Goal: Task Accomplishment & Management: Use online tool/utility

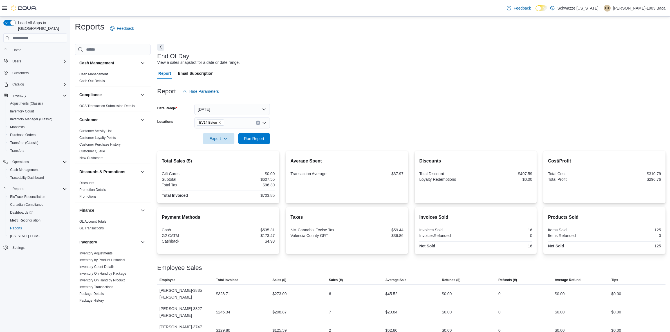
scroll to position [3, 0]
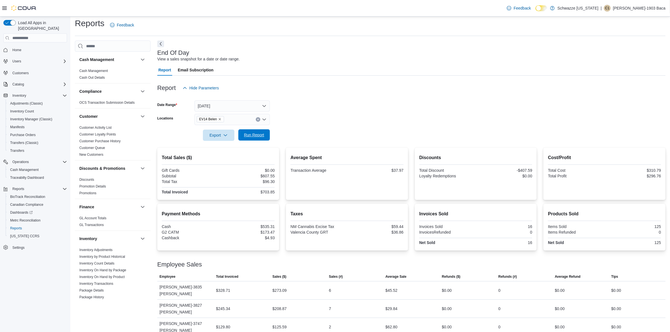
click at [260, 132] on span "Run Report" at bounding box center [254, 134] width 25 height 11
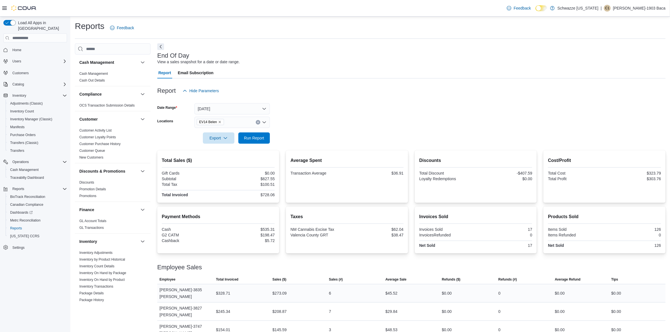
scroll to position [0, 0]
click at [240, 122] on div "EV14 Belen" at bounding box center [231, 122] width 75 height 11
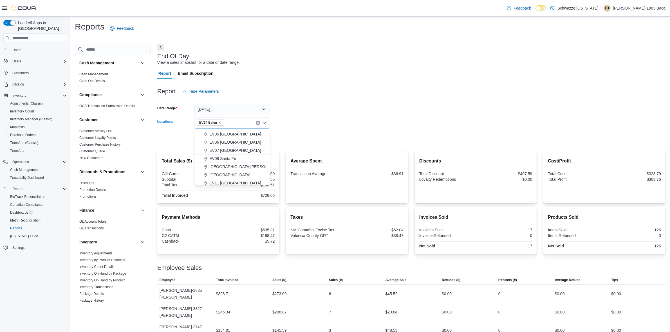
scroll to position [35, 0]
click at [228, 137] on span "EV04 Los Lunas" at bounding box center [223, 138] width 29 height 6
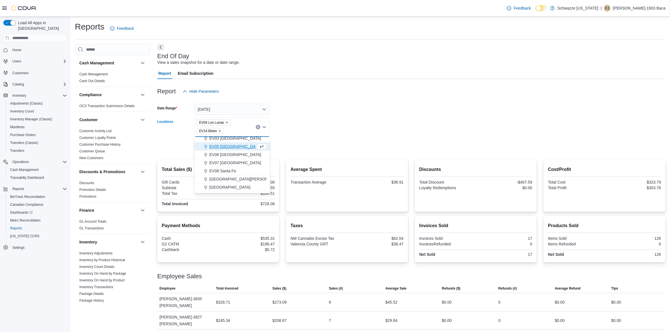
click at [346, 120] on form "Date Range [DATE] Locations EV04 [GEOGRAPHIC_DATA] EV14 Belen Combo box. Select…" at bounding box center [411, 125] width 508 height 56
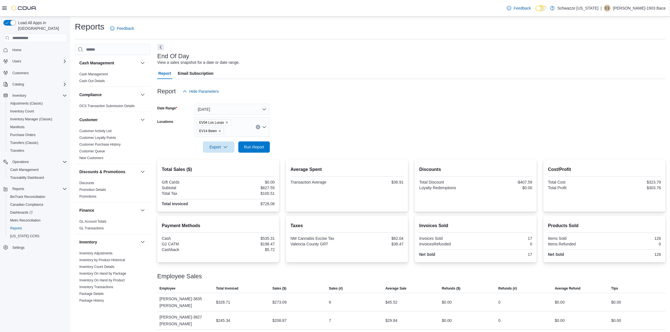
click at [218, 130] on icon "Remove EV14 Belen from selection in this group" at bounding box center [219, 130] width 3 height 3
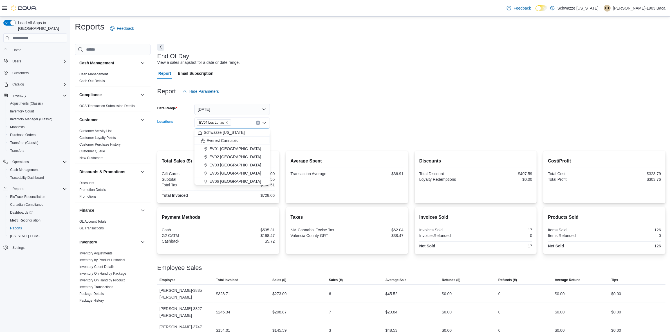
click at [311, 131] on div at bounding box center [411, 131] width 508 height 5
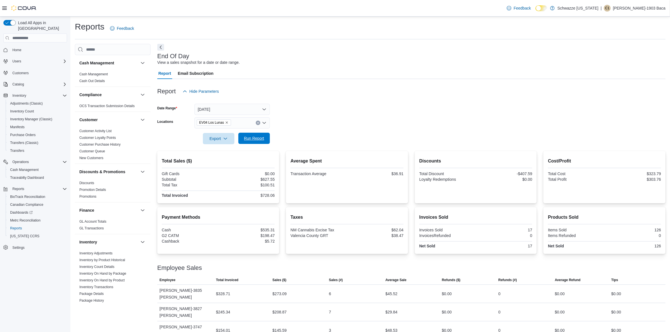
click at [249, 136] on span "Run Report" at bounding box center [254, 139] width 20 height 6
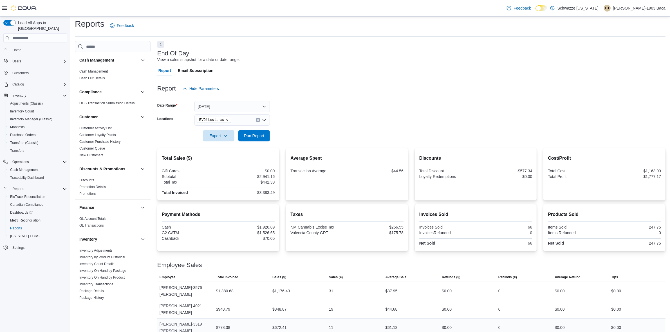
scroll to position [3, 0]
click at [251, 108] on button "[DATE]" at bounding box center [231, 105] width 75 height 11
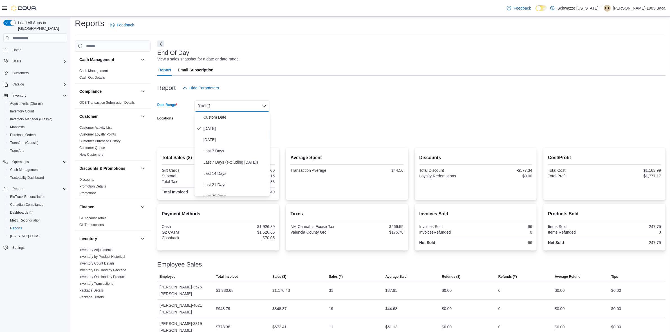
drag, startPoint x: 376, startPoint y: 109, endPoint x: 324, endPoint y: 103, distance: 52.4
click at [374, 110] on form "Date Range [DATE] Locations EV04 Los Lunas Export Run Report" at bounding box center [411, 117] width 508 height 47
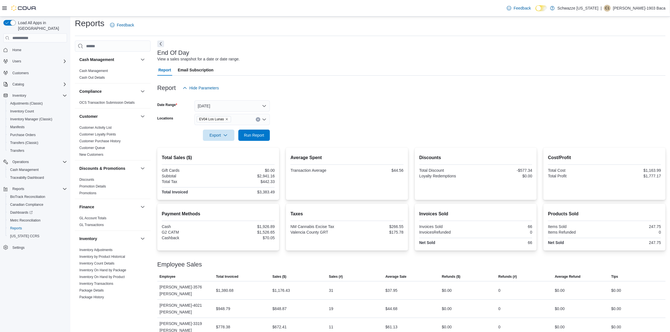
click at [243, 117] on div "EV04 Los Lunas" at bounding box center [231, 119] width 75 height 11
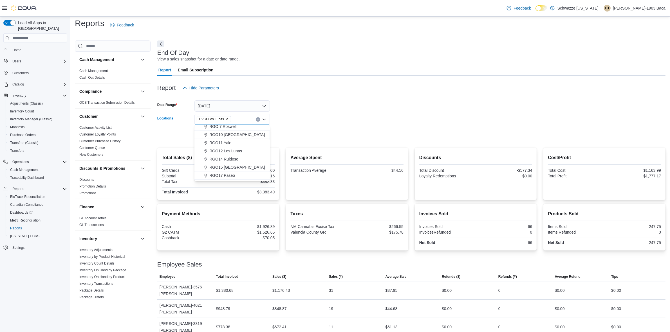
scroll to position [211, 0]
click at [232, 141] on span "RGO12 Los Lunas" at bounding box center [225, 139] width 33 height 6
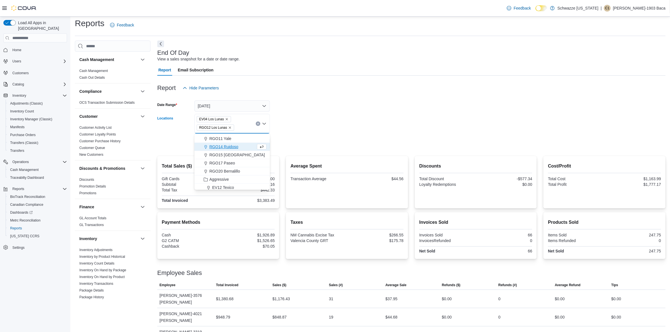
click at [347, 144] on form "Date Range [DATE] Locations EV04 [GEOGRAPHIC_DATA] RGO12 Los Lunas Combo box. S…" at bounding box center [411, 122] width 508 height 56
click at [225, 120] on icon "Remove EV04 Los Lunas from selection in this group" at bounding box center [226, 119] width 3 height 3
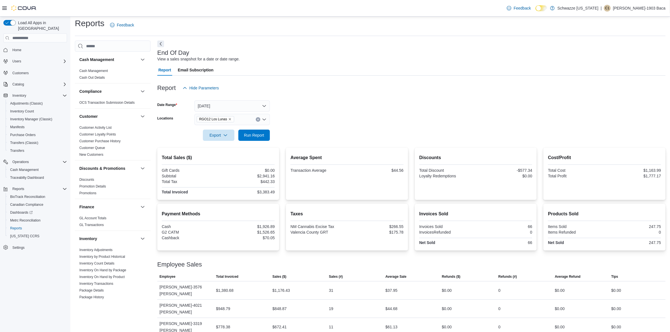
click at [312, 129] on div at bounding box center [411, 127] width 508 height 5
click at [266, 133] on span "Run Report" at bounding box center [254, 134] width 25 height 11
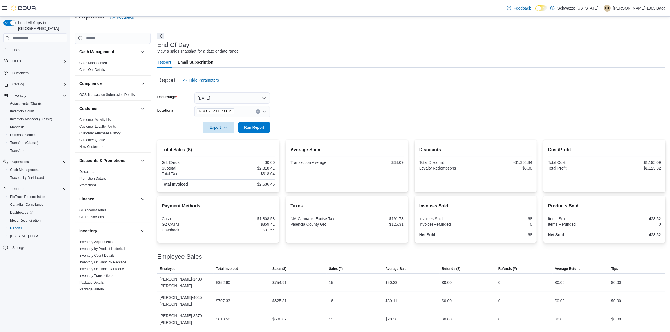
scroll to position [15, 0]
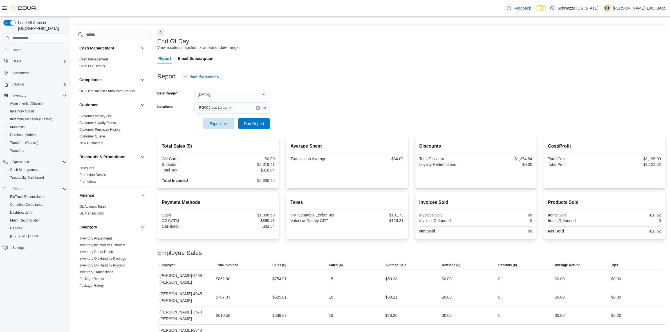
click at [238, 111] on div "RGO12 Los Lunas" at bounding box center [231, 107] width 75 height 11
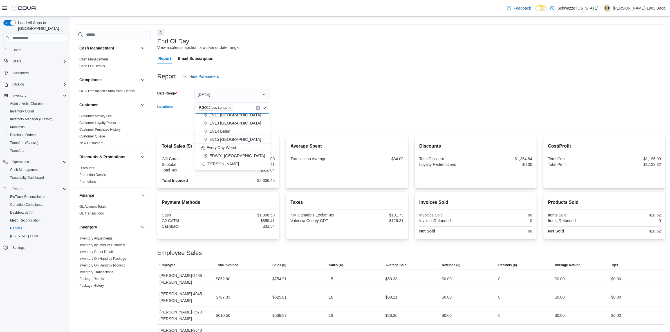
scroll to position [106, 0]
click at [238, 124] on div "EV14 Belen" at bounding box center [232, 127] width 69 height 6
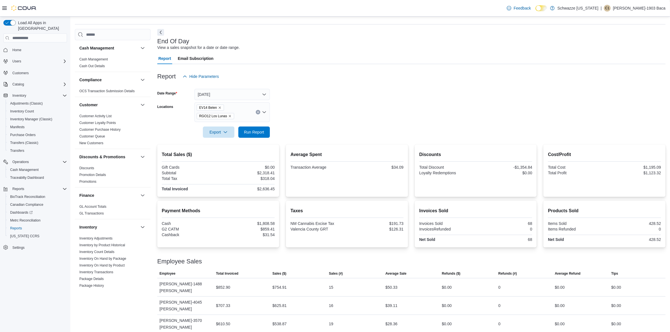
click at [349, 117] on form "Date Range [DATE] Locations EV14 [GEOGRAPHIC_DATA] RGO12 Los Lunas Export Run R…" at bounding box center [411, 110] width 508 height 56
click at [228, 116] on icon "Remove RGO12 Los Lunas from selection in this group" at bounding box center [229, 116] width 3 height 3
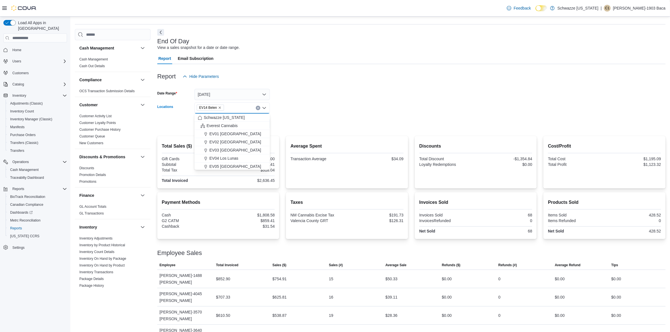
click at [310, 119] on form "Date Range [DATE] Locations EV14 [GEOGRAPHIC_DATA] Combo box. Selected. EV14 Be…" at bounding box center [411, 105] width 508 height 47
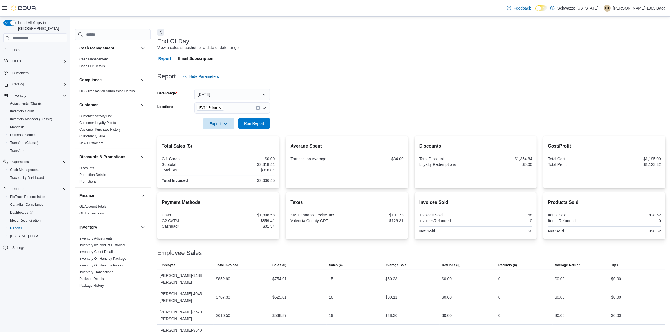
click at [260, 121] on span "Run Report" at bounding box center [254, 124] width 20 height 6
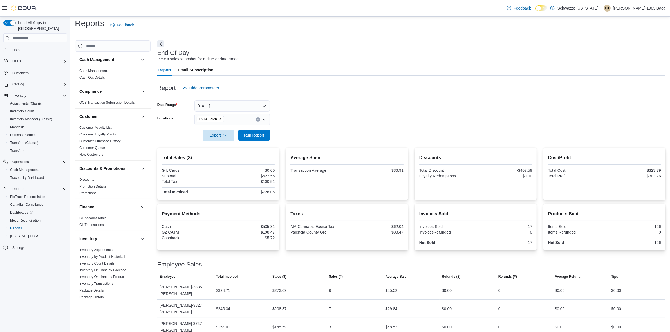
click at [289, 57] on div "End Of Day View a sales snapshot for a date or date range." at bounding box center [409, 56] width 505 height 13
click at [303, 58] on div "End Of Day View a sales snapshot for a date or date range." at bounding box center [409, 56] width 505 height 13
click at [357, 64] on div "Report Email Subscription" at bounding box center [411, 69] width 508 height 11
click at [34, 117] on span "Inventory Manager (Classic)" at bounding box center [31, 119] width 42 height 5
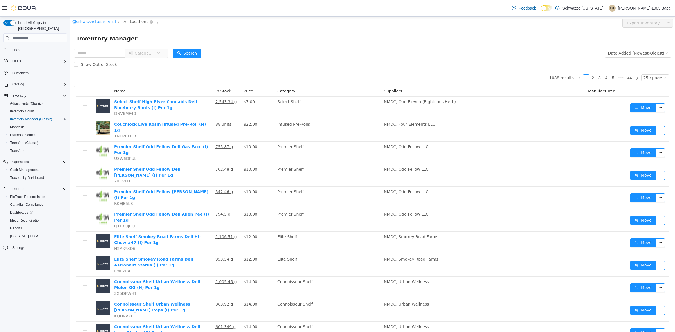
click at [130, 22] on span "All Locations" at bounding box center [136, 22] width 25 height 6
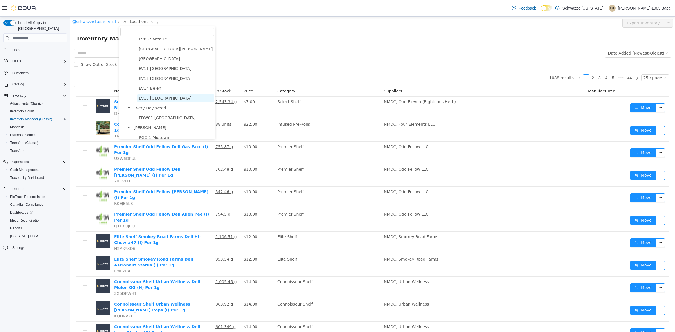
scroll to position [106, 0]
click at [153, 72] on span "EV14 Belen" at bounding box center [150, 74] width 23 height 5
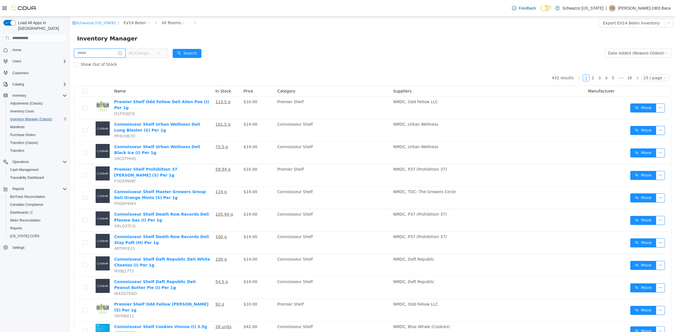
click at [87, 54] on input "text" at bounding box center [99, 53] width 51 height 9
type input "**"
click at [192, 51] on button "Search" at bounding box center [192, 53] width 29 height 9
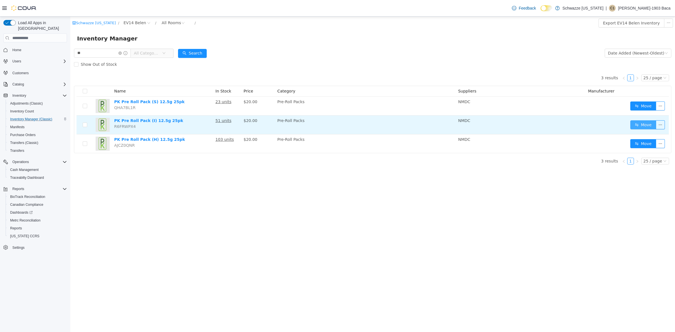
click at [647, 124] on button "Move" at bounding box center [644, 124] width 26 height 9
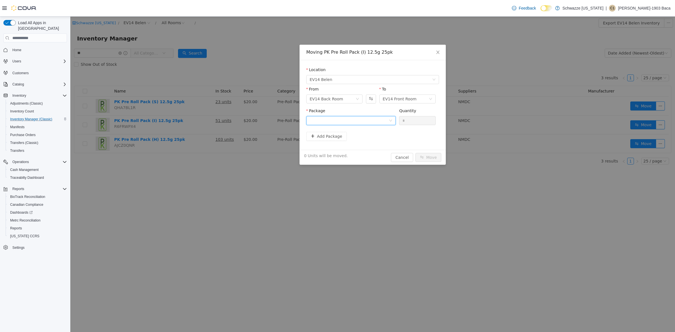
click at [324, 120] on div at bounding box center [349, 120] width 79 height 8
click at [342, 142] on strong "6388023002117425" at bounding box center [332, 141] width 44 height 5
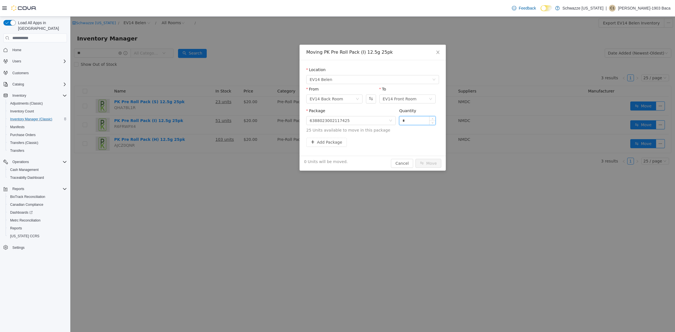
click at [414, 121] on input "*" at bounding box center [418, 120] width 36 height 8
type input "**"
click at [423, 165] on button "Move" at bounding box center [429, 163] width 26 height 9
